Goal: Task Accomplishment & Management: Use online tool/utility

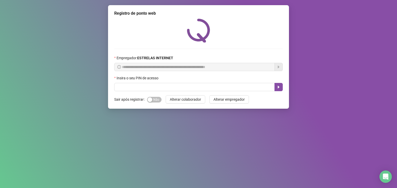
click at [168, 82] on div "Insira o seu PIN de acesso" at bounding box center [198, 79] width 168 height 8
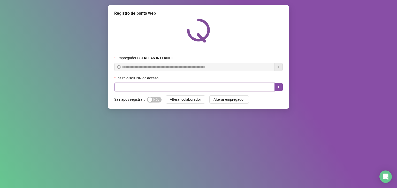
click at [168, 85] on input "text" at bounding box center [194, 87] width 160 height 8
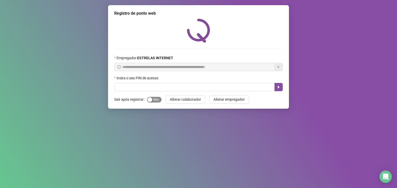
click at [159, 100] on span "Sim Não" at bounding box center [154, 100] width 14 height 6
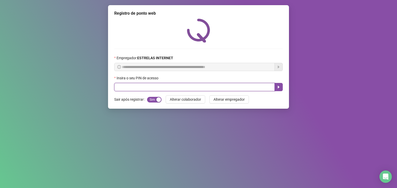
click at [165, 86] on input "text" at bounding box center [194, 87] width 160 height 8
type input "*****"
click at [276, 88] on icon "caret-right" at bounding box center [278, 87] width 4 height 4
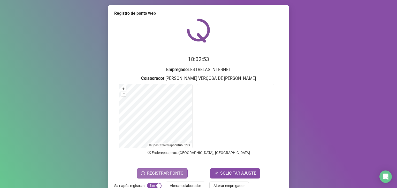
click at [168, 176] on span "REGISTRAR PONTO" at bounding box center [165, 174] width 36 height 6
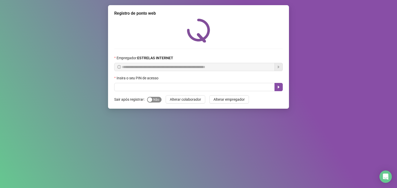
click at [158, 102] on span "Sim Não" at bounding box center [154, 100] width 14 height 6
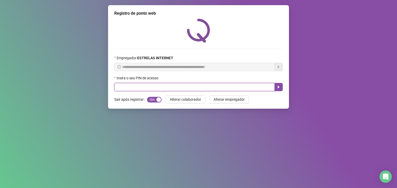
click at [164, 88] on input "text" at bounding box center [194, 87] width 160 height 8
type input "*****"
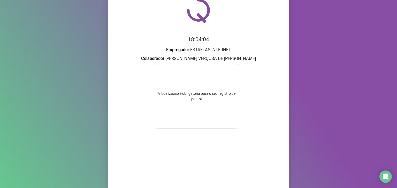
scroll to position [52, 0]
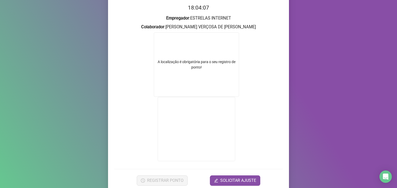
click at [202, 68] on div "A localização é obrigatória para o seu registro de ponto!" at bounding box center [196, 64] width 85 height 11
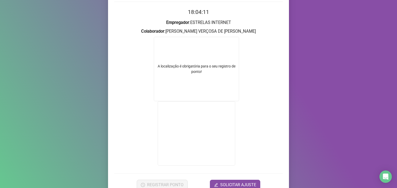
scroll to position [72, 0]
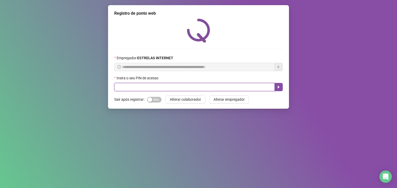
click at [139, 89] on input "text" at bounding box center [194, 87] width 160 height 8
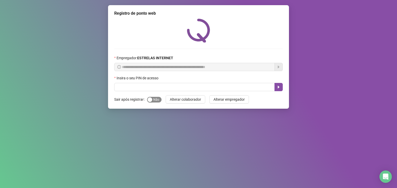
click at [152, 99] on span "Sim Não" at bounding box center [154, 100] width 14 height 6
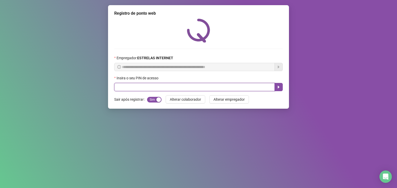
click at [152, 87] on input "text" at bounding box center [194, 87] width 160 height 8
type input "*****"
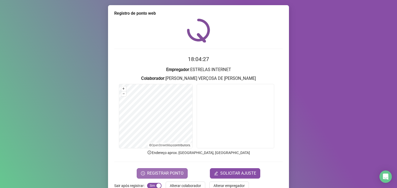
click at [155, 171] on span "REGISTRAR PONTO" at bounding box center [165, 174] width 36 height 6
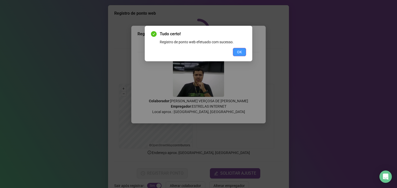
click at [237, 49] on span "OK" at bounding box center [239, 52] width 5 height 6
